Goal: Check status: Check status

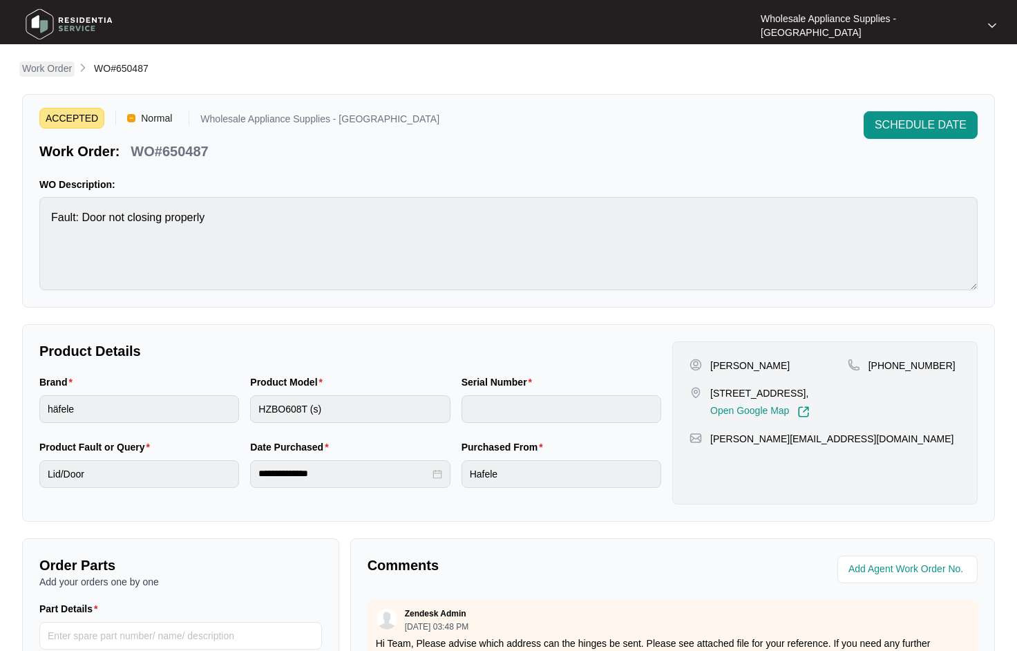
click at [59, 66] on p "Work Order" at bounding box center [47, 68] width 50 height 14
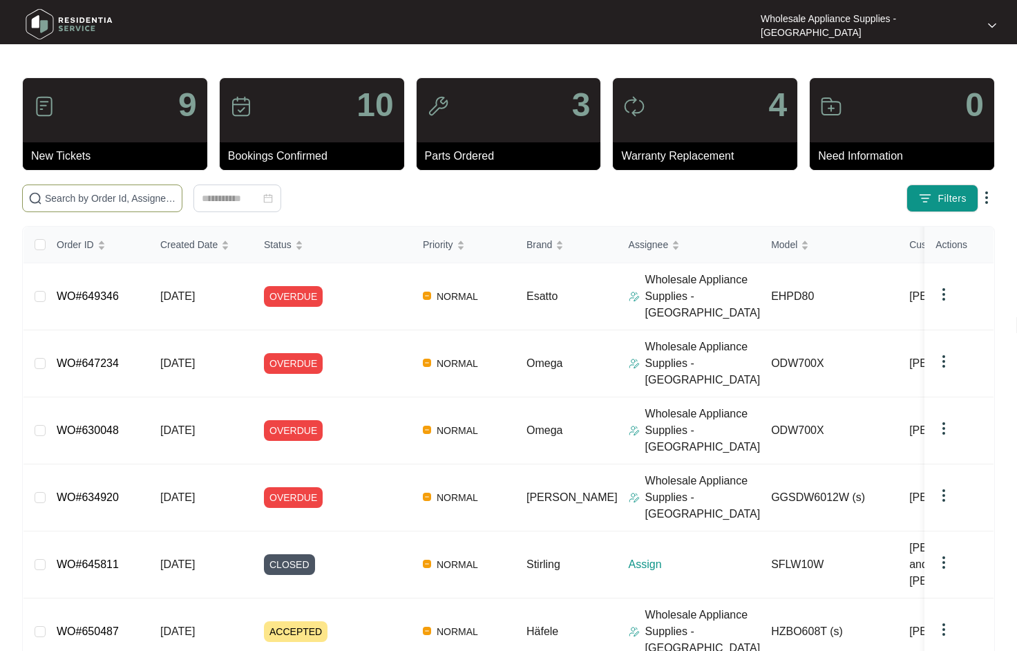
click at [117, 199] on input "text" at bounding box center [110, 198] width 131 height 15
paste input "HZBO608T"
type input "HZBO608T"
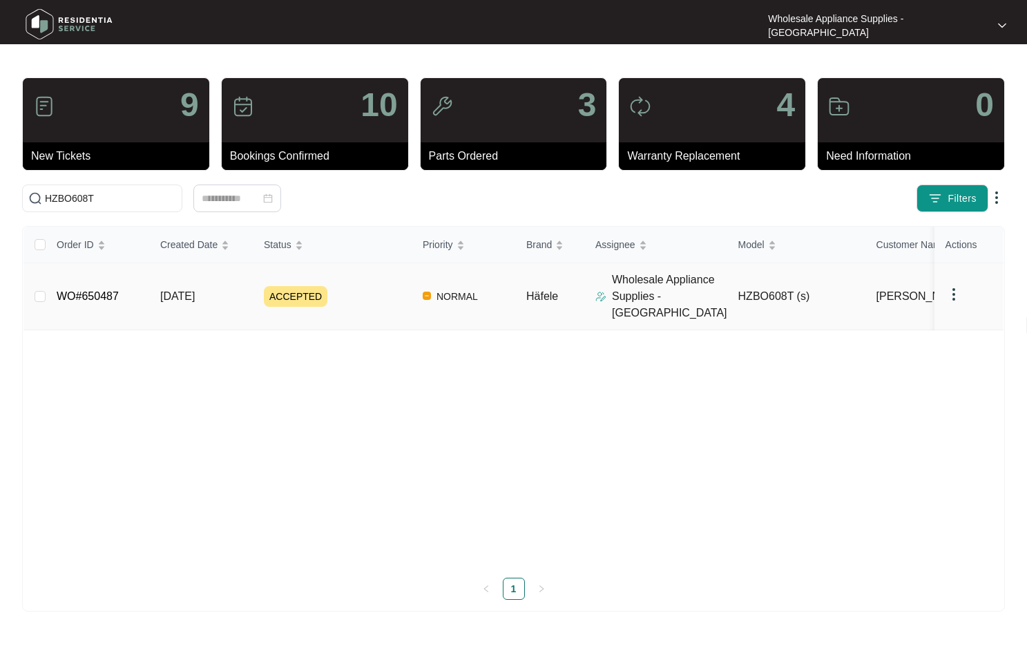
click at [195, 290] on span "[DATE]" at bounding box center [177, 296] width 35 height 12
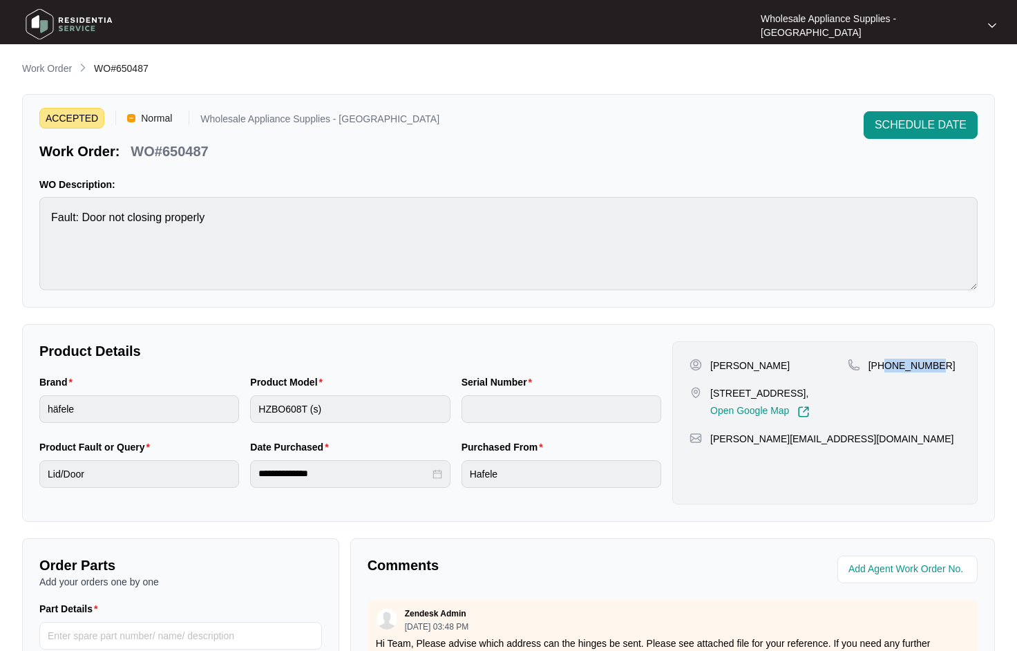
drag, startPoint x: 939, startPoint y: 365, endPoint x: 886, endPoint y: 369, distance: 53.4
click at [886, 369] on div "+61418166857" at bounding box center [904, 366] width 113 height 14
copy p "418166857"
drag, startPoint x: 48, startPoint y: 67, endPoint x: 71, endPoint y: 72, distance: 24.0
click at [48, 67] on p "Work Order" at bounding box center [47, 68] width 50 height 14
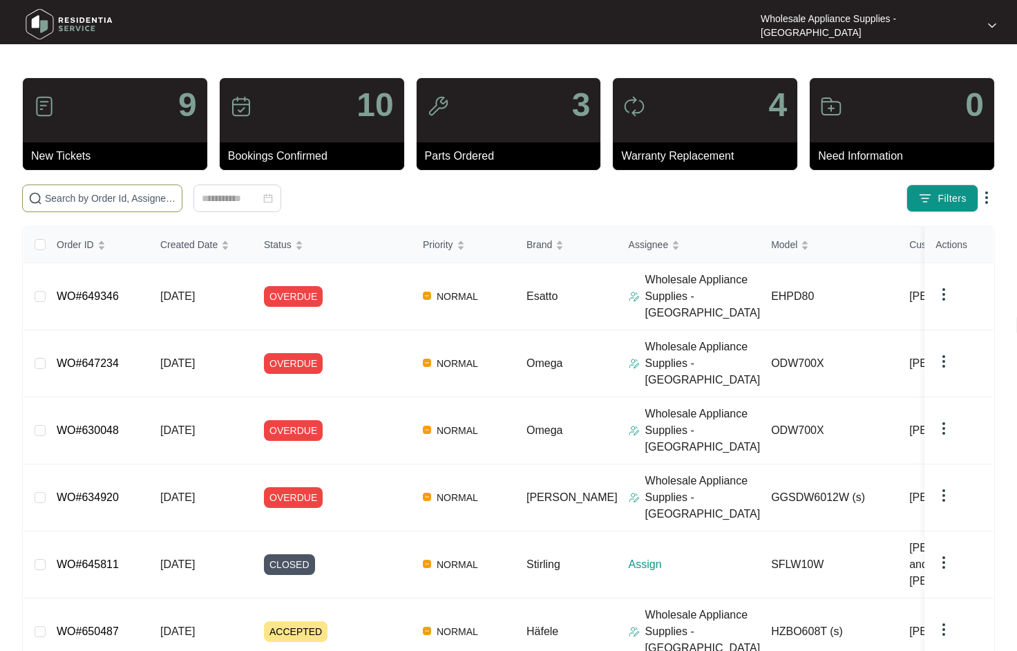
click at [110, 195] on input "text" at bounding box center [110, 198] width 131 height 15
paste input "ODW101W"
type input "ODW101W"
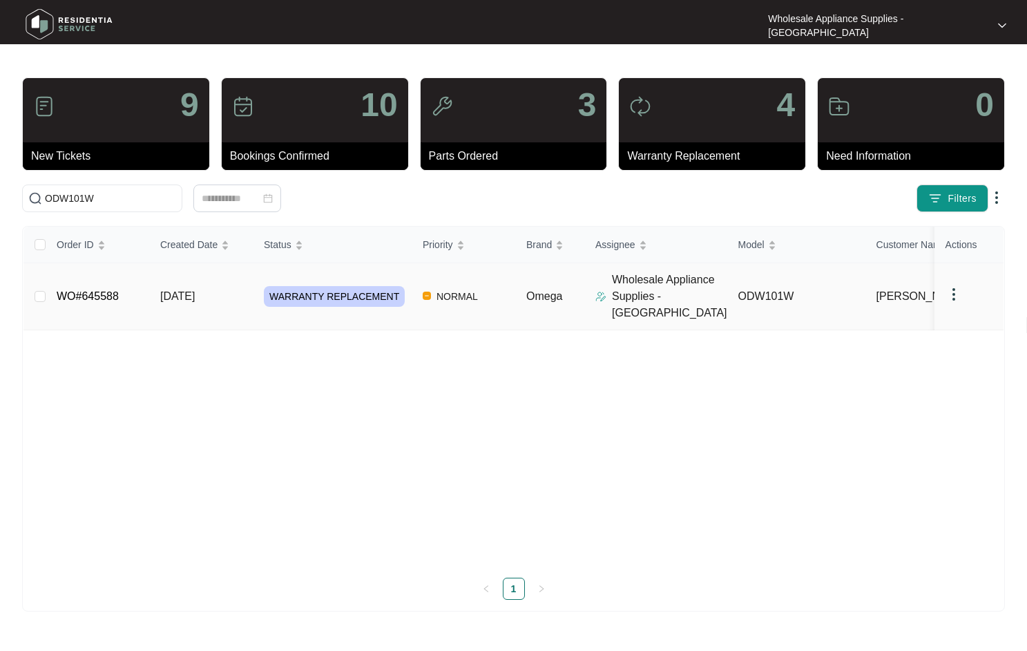
click at [169, 290] on span "[DATE]" at bounding box center [177, 296] width 35 height 12
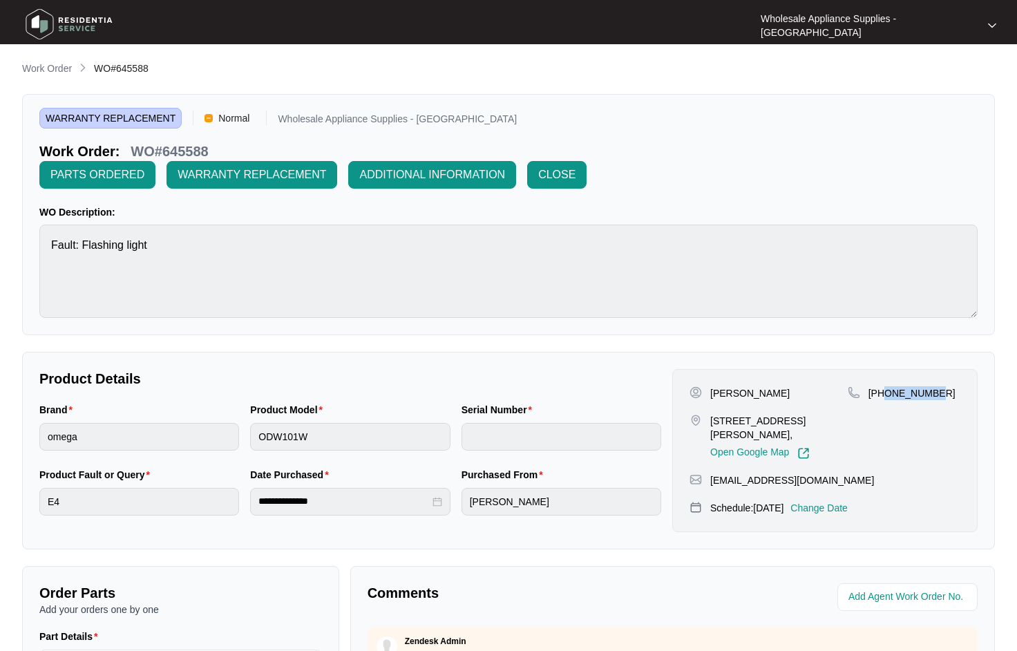
drag, startPoint x: 937, startPoint y: 395, endPoint x: 885, endPoint y: 397, distance: 51.8
click at [885, 397] on div "+61422184247" at bounding box center [904, 393] width 113 height 14
copy p "422184247"
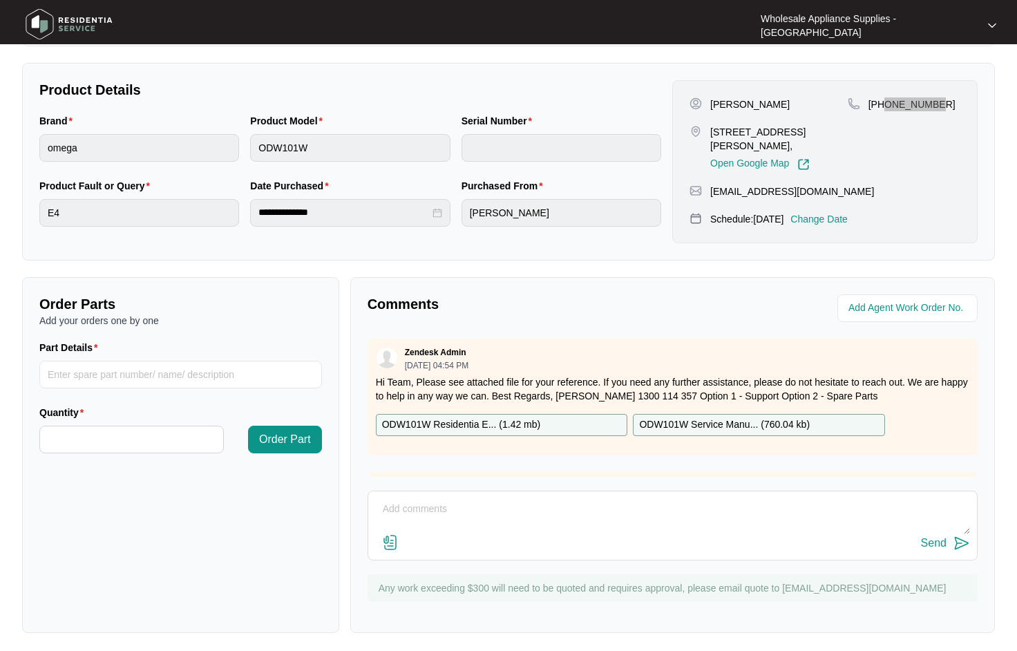
scroll to position [294, 0]
